Goal: Check status: Check status

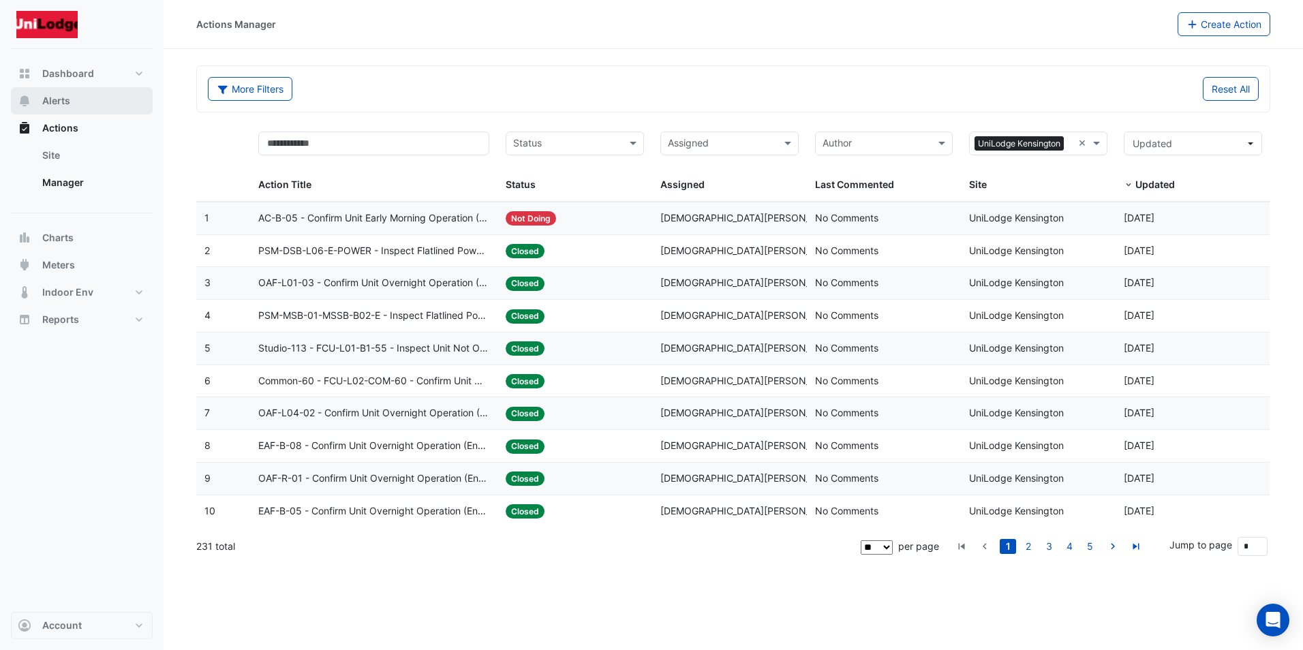
click at [50, 95] on span "Alerts" at bounding box center [56, 101] width 28 height 14
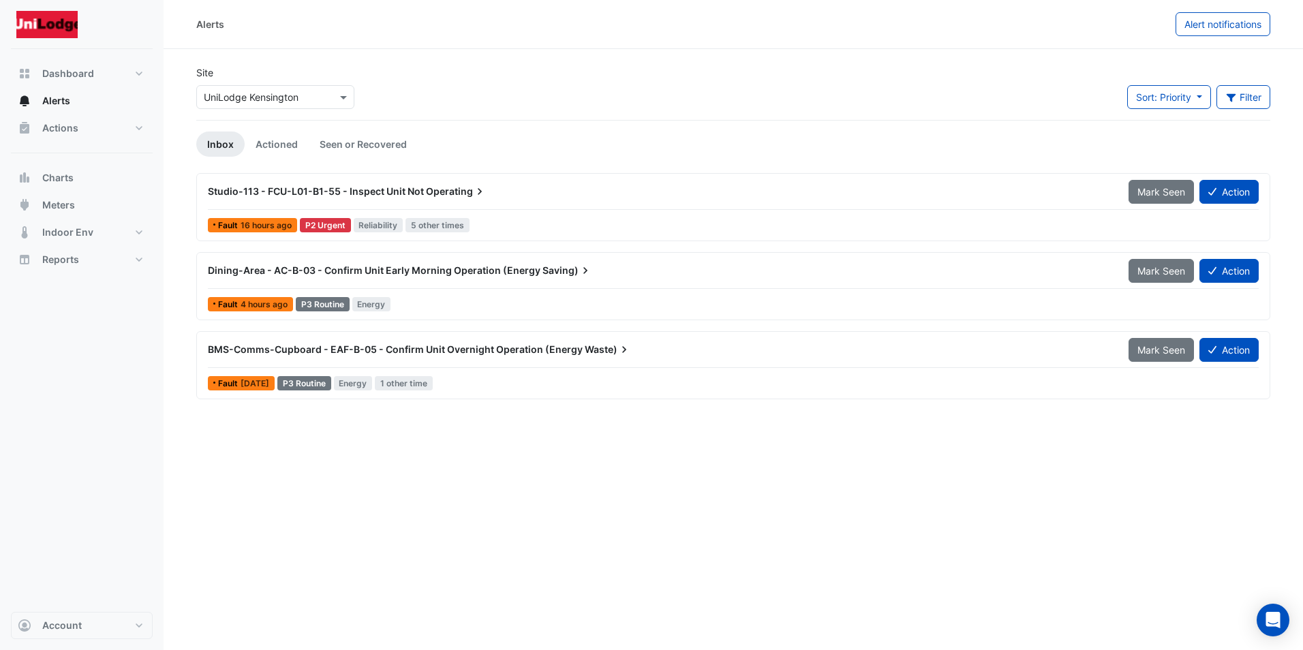
click at [247, 222] on span "16 hours ago" at bounding box center [266, 225] width 51 height 10
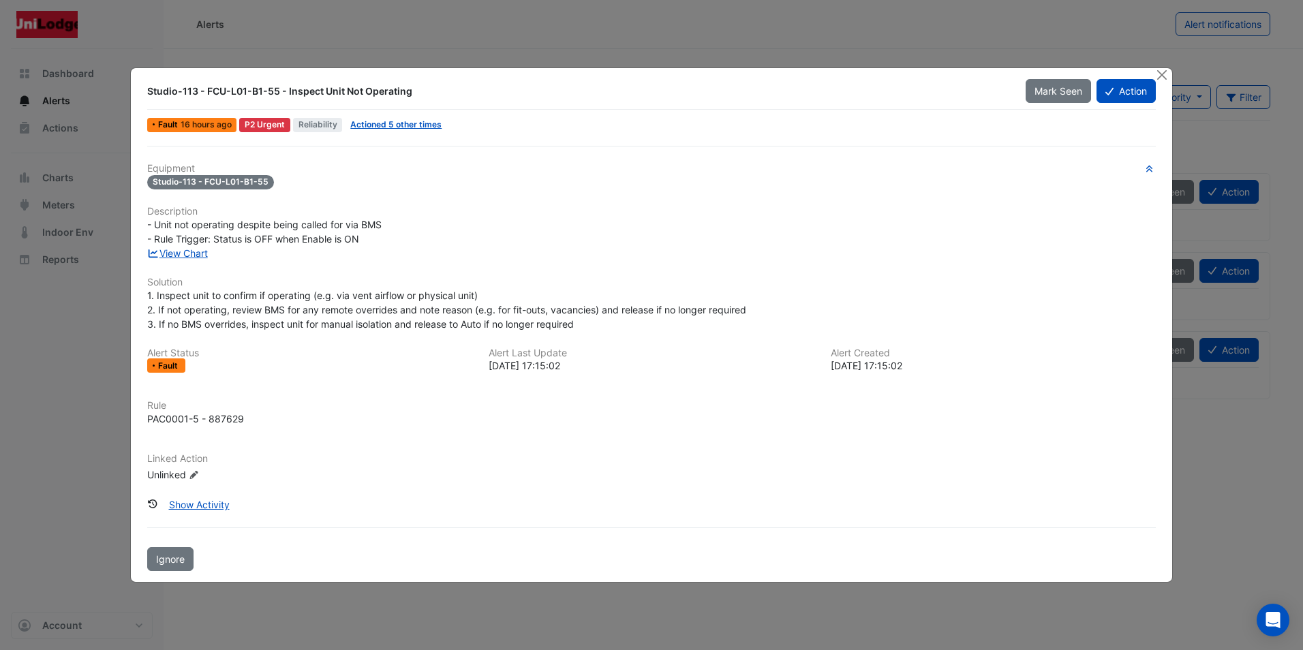
click at [157, 362] on div "Fault" at bounding box center [166, 365] width 38 height 14
click at [193, 255] on link "View Chart" at bounding box center [177, 253] width 61 height 12
click at [1162, 71] on button "Close" at bounding box center [1162, 75] width 14 height 14
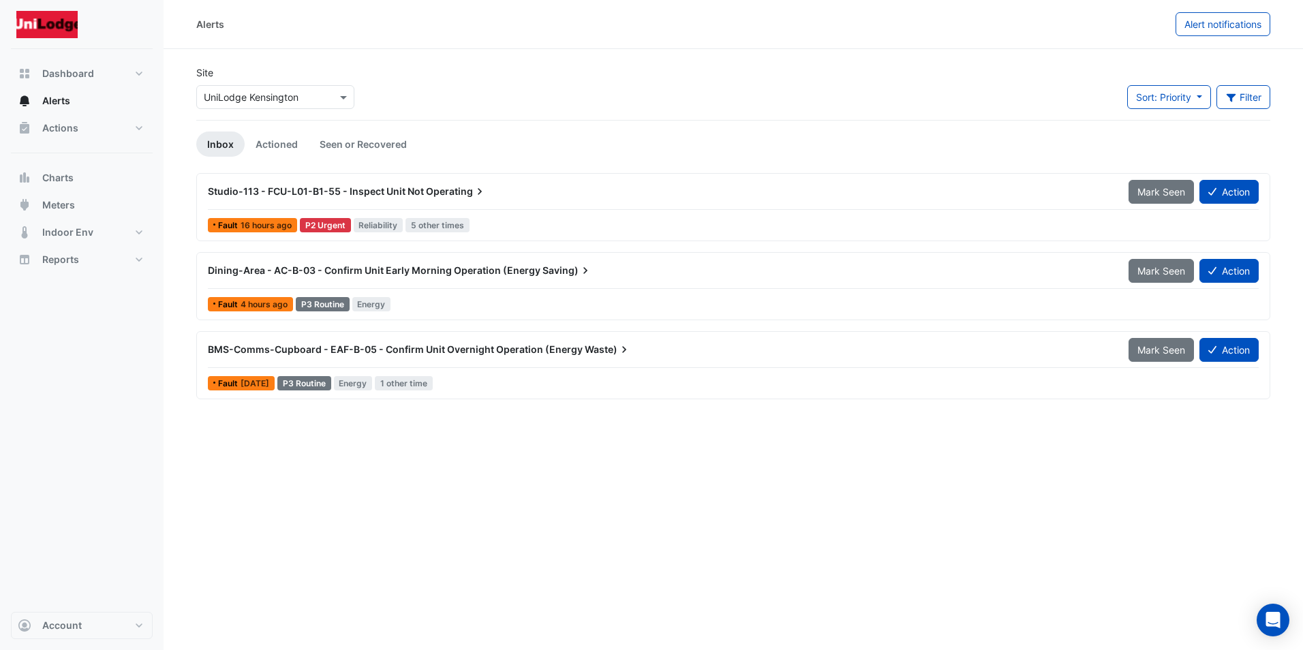
click at [266, 193] on span "Studio-113 - FCU-L01-B1-55 - Inspect Unit Not" at bounding box center [316, 191] width 216 height 12
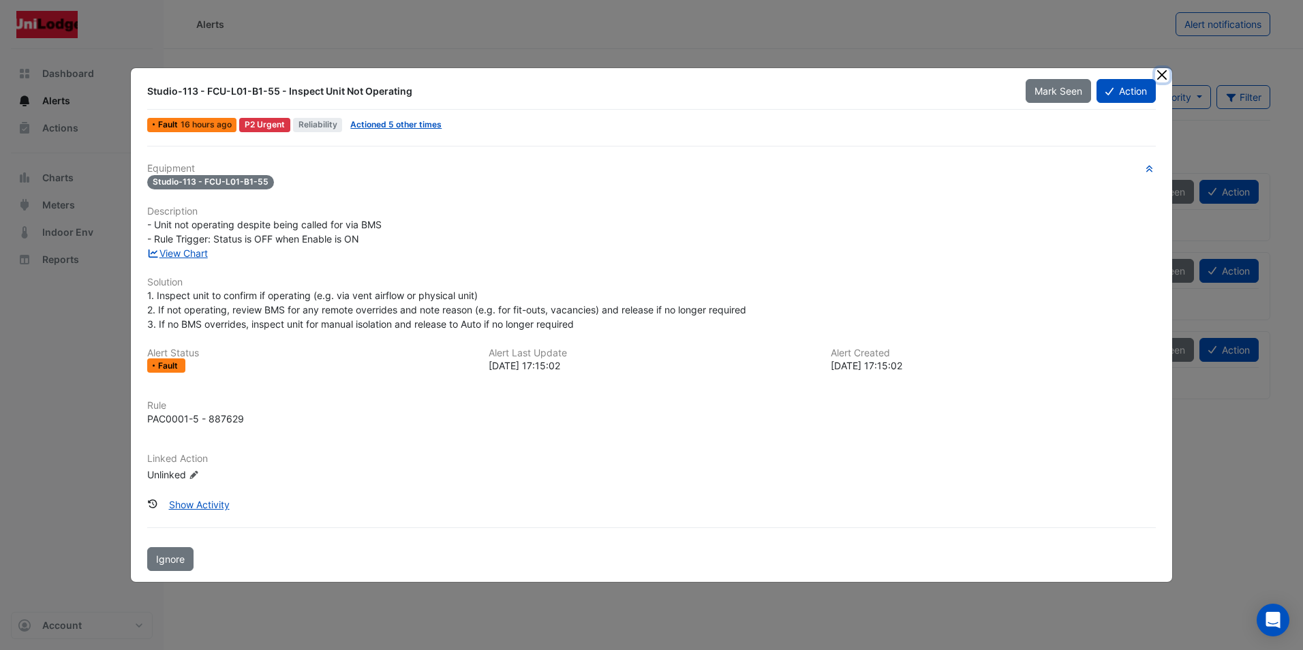
click at [1162, 72] on button "Close" at bounding box center [1162, 75] width 14 height 14
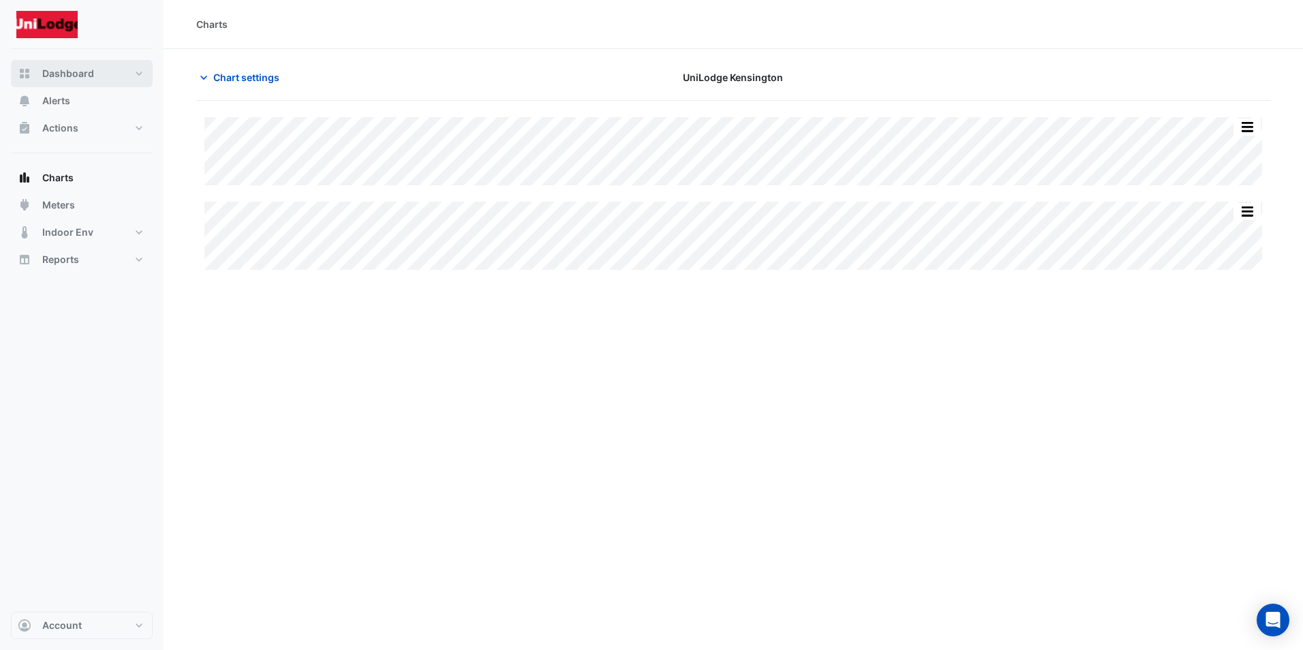
click at [67, 76] on span "Dashboard" at bounding box center [68, 74] width 52 height 14
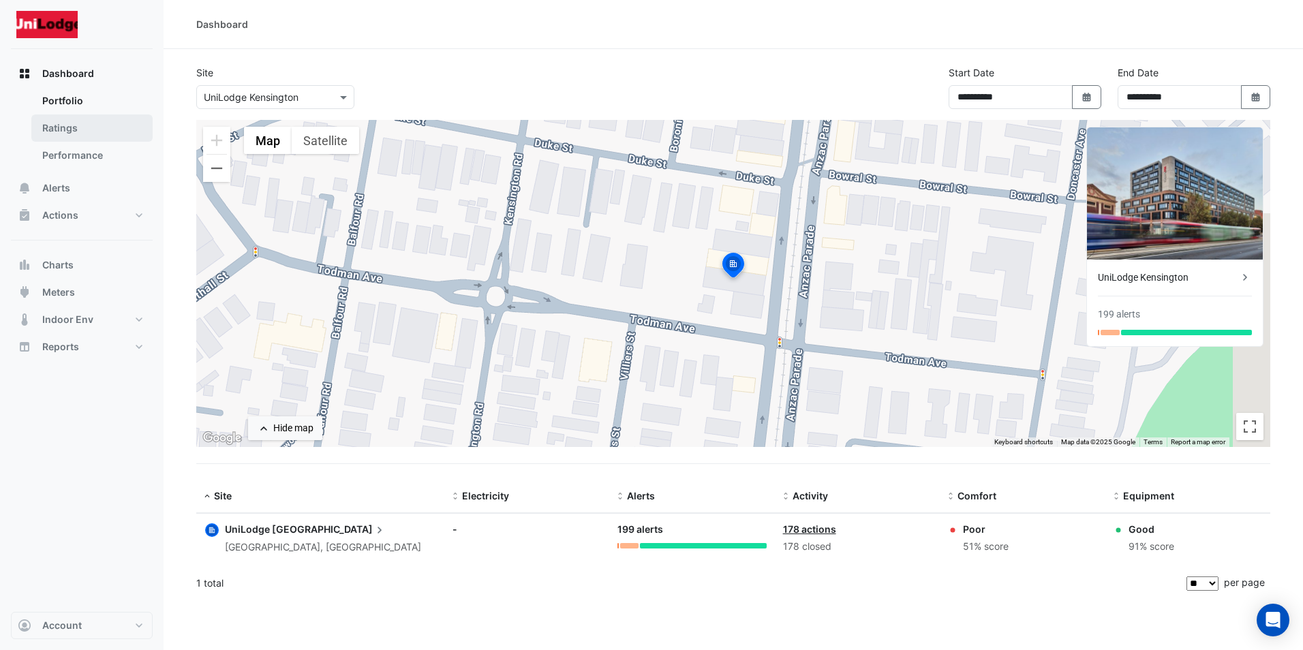
click at [55, 125] on link "Ratings" at bounding box center [91, 127] width 121 height 27
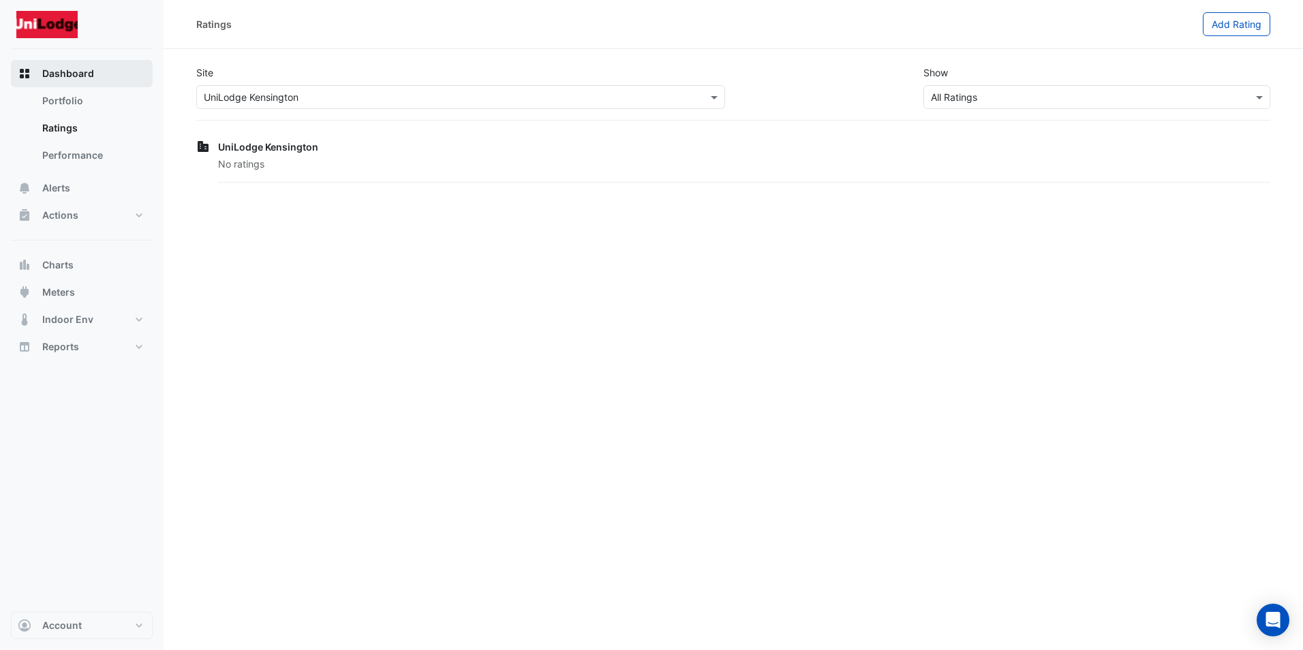
click at [55, 75] on span "Dashboard" at bounding box center [68, 74] width 52 height 14
drag, startPoint x: 76, startPoint y: 67, endPoint x: 0, endPoint y: 122, distance: 93.2
click at [74, 67] on span "Dashboard" at bounding box center [68, 74] width 52 height 14
